Goal: Transaction & Acquisition: Register for event/course

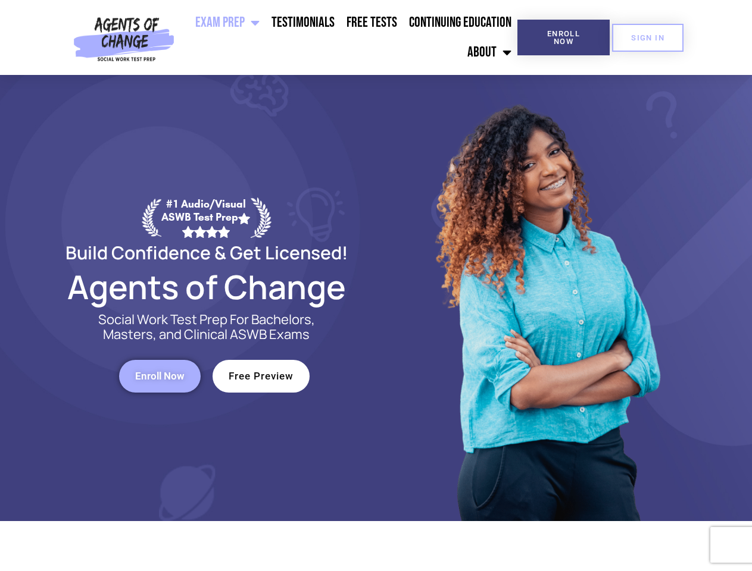
click at [376, 286] on div at bounding box center [545, 298] width 339 height 446
click at [348, 37] on ul "Exam Prep BSW Exam Prep: ASWB Bachelors Level Exam LMSW Exam Prep: ASWB Masters…" at bounding box center [348, 38] width 338 height 60
click at [563, 37] on span "Enroll Now" at bounding box center [563, 37] width 54 height 15
click at [648, 37] on span "SIGN IN" at bounding box center [647, 38] width 33 height 8
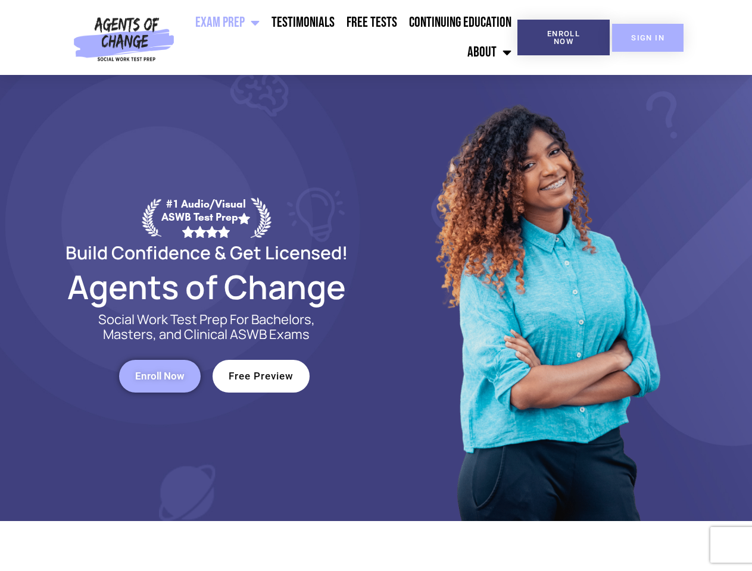
click at [648, 37] on span "SIGN IN" at bounding box center [647, 38] width 33 height 8
click at [160, 376] on span "Enroll Now" at bounding box center [159, 376] width 49 height 10
click at [261, 376] on span "Free Preview" at bounding box center [261, 376] width 65 height 10
